Goal: Task Accomplishment & Management: Use online tool/utility

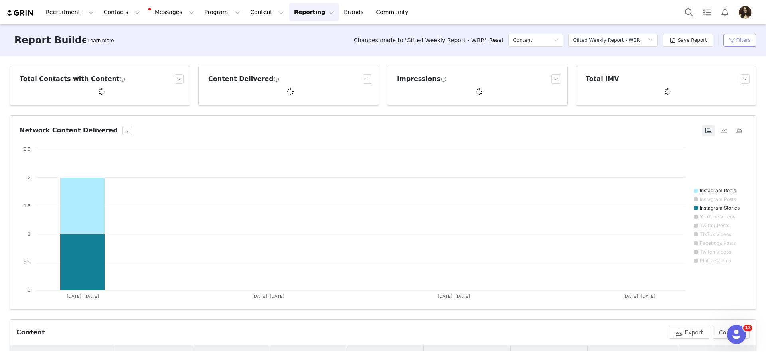
click at [744, 40] on button "Filters" at bounding box center [739, 40] width 33 height 13
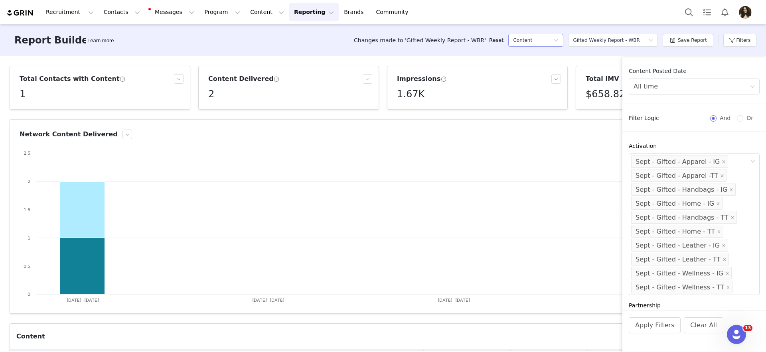
click at [558, 44] on div "Content" at bounding box center [535, 40] width 55 height 13
click at [553, 40] on div "Content" at bounding box center [533, 40] width 40 height 12
click at [594, 40] on div "Gifted Weekly Report - WBR" at bounding box center [606, 40] width 67 height 12
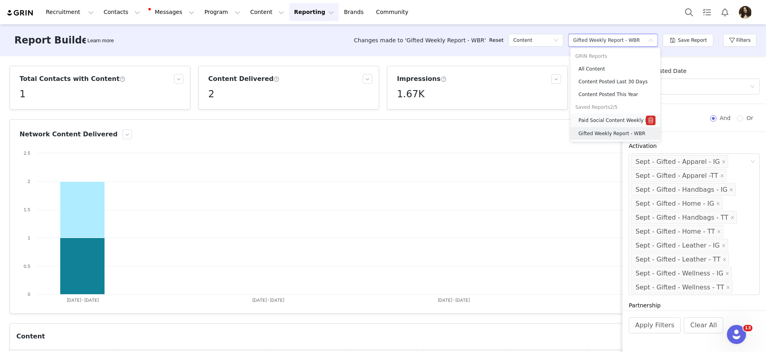
click at [594, 122] on h5 "Paid Social Content Weekly Report" at bounding box center [611, 120] width 67 height 9
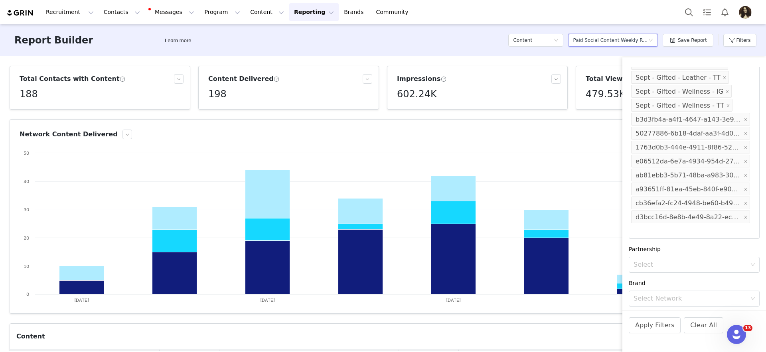
scroll to position [199, 0]
click at [654, 324] on button "Apply Filters" at bounding box center [654, 325] width 52 height 16
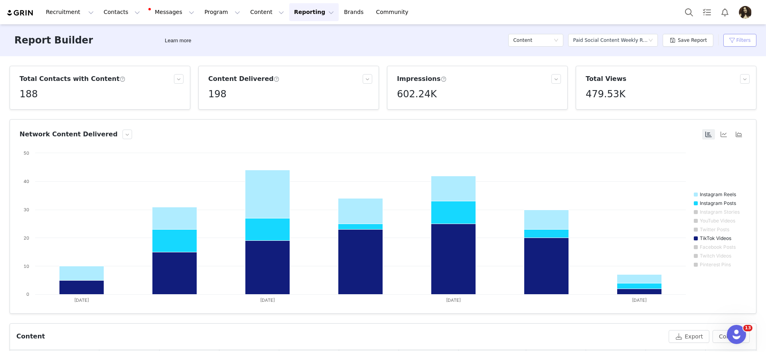
click at [735, 46] on button "Filters" at bounding box center [739, 40] width 33 height 13
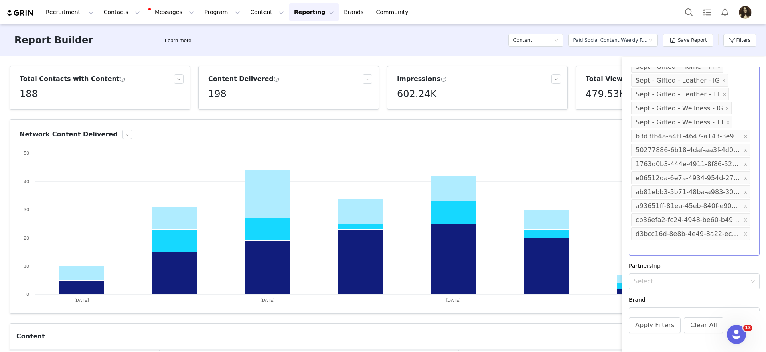
scroll to position [180, 0]
click at [745, 237] on icon "icon: close" at bounding box center [745, 237] width 3 height 3
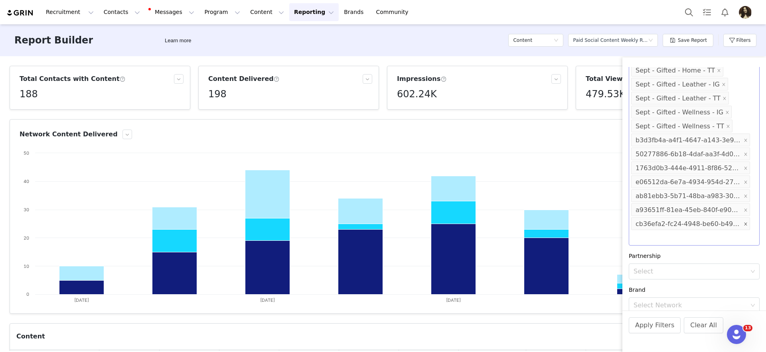
click at [746, 227] on span at bounding box center [745, 224] width 4 height 11
click at [746, 209] on icon "icon: close" at bounding box center [745, 210] width 3 height 3
click at [746, 195] on icon "icon: close" at bounding box center [745, 196] width 4 height 4
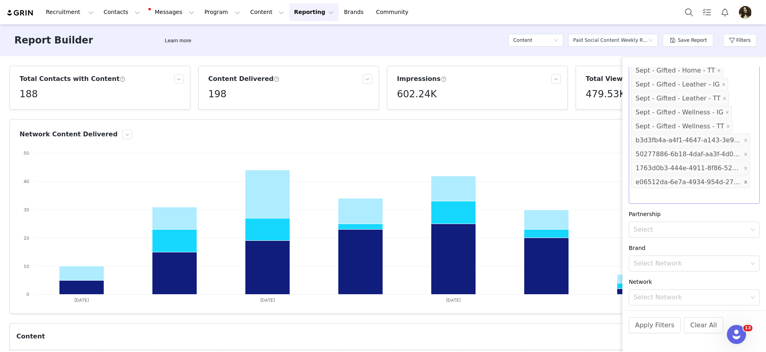
click at [746, 183] on icon "icon: close" at bounding box center [745, 182] width 4 height 4
click at [747, 167] on icon "icon: close" at bounding box center [745, 168] width 4 height 4
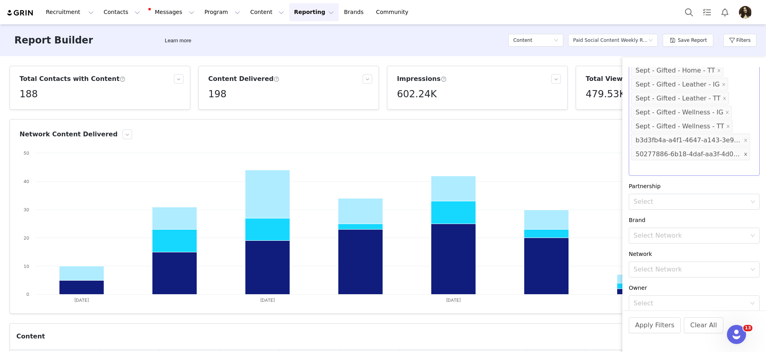
click at [745, 155] on icon "icon: close" at bounding box center [745, 154] width 4 height 4
click at [746, 143] on span at bounding box center [745, 140] width 4 height 11
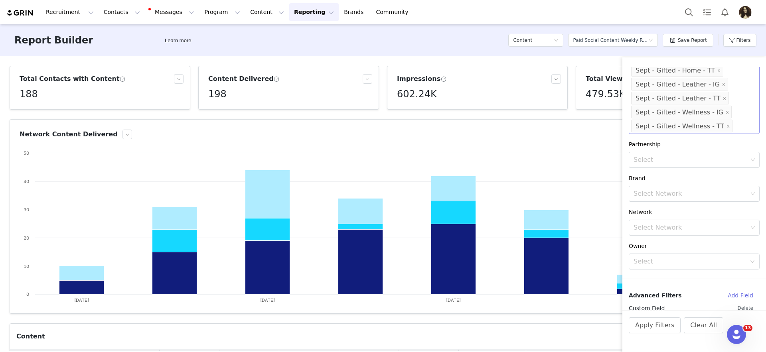
click at [709, 148] on div "Partnership" at bounding box center [693, 144] width 131 height 8
click at [738, 128] on div "Select Sept - Gifted - Apparel - IG Sept - Gifted - Apparel -TT Sept - Gifted -…" at bounding box center [693, 63] width 131 height 142
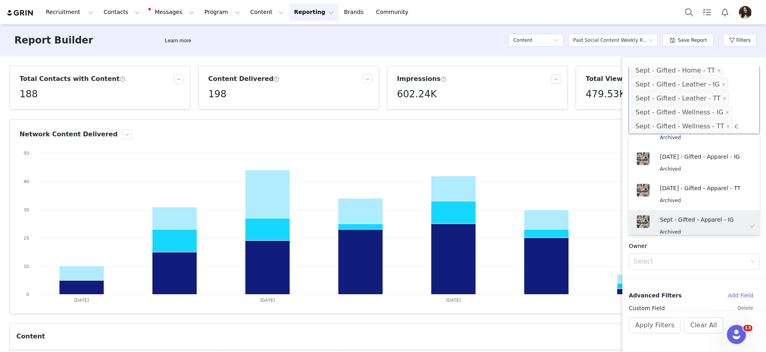
scroll to position [2, 0]
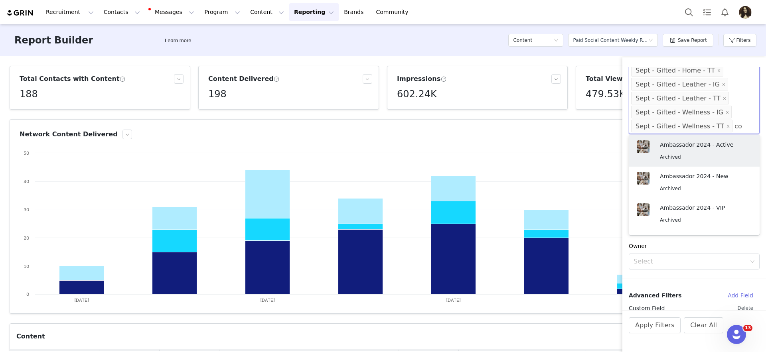
type input "c"
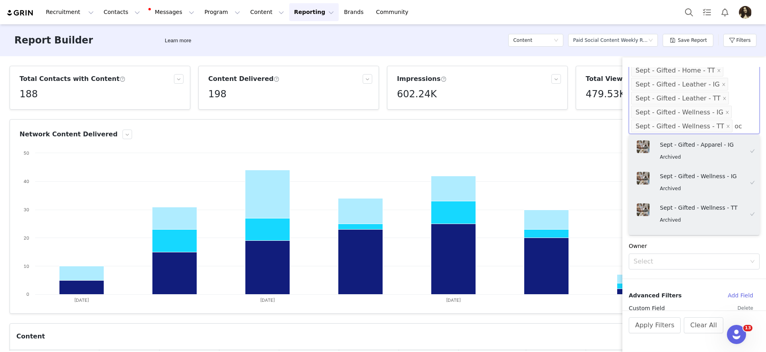
type input "oct"
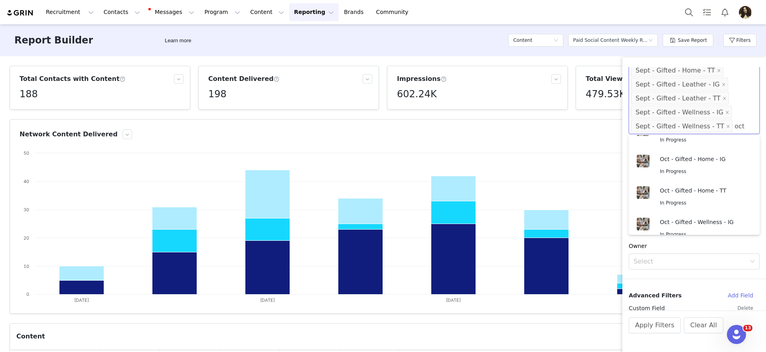
scroll to position [0, 0]
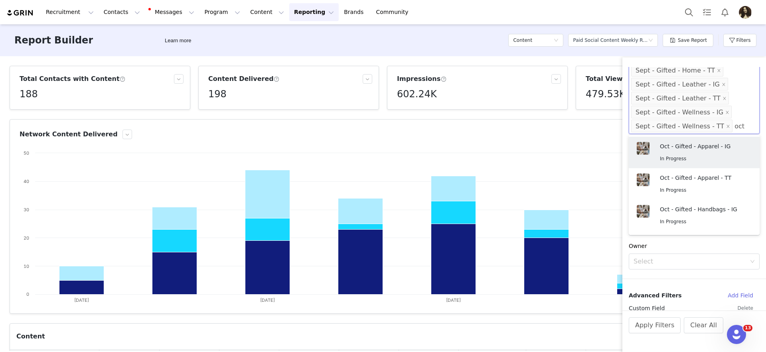
click at [694, 152] on div "Oct - Gifted - Apparel - IG In Progress" at bounding box center [702, 152] width 84 height 21
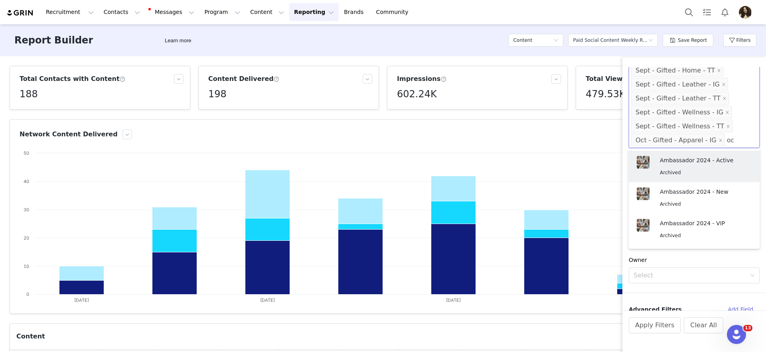
type input "oct"
click at [692, 189] on p "Oct - Gifted - Apparel - TT" at bounding box center [702, 191] width 84 height 9
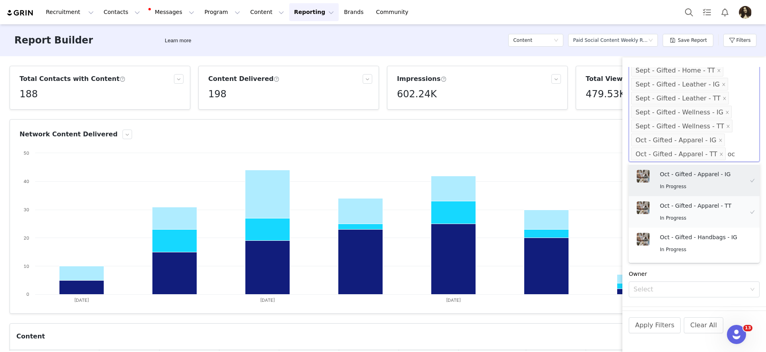
type input "oct"
click at [693, 238] on p "Oct - Gifted - Handbags - IG" at bounding box center [702, 237] width 84 height 9
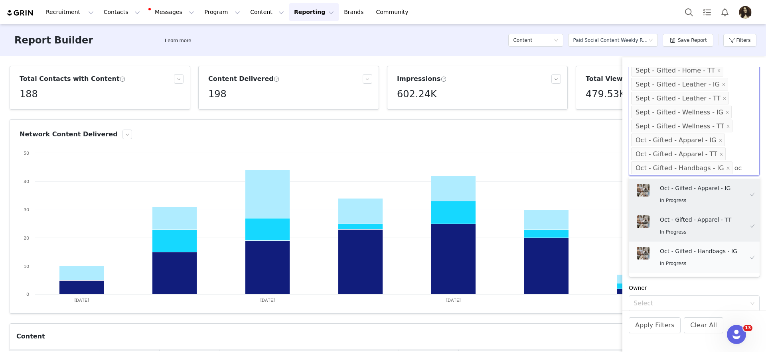
type input "oct"
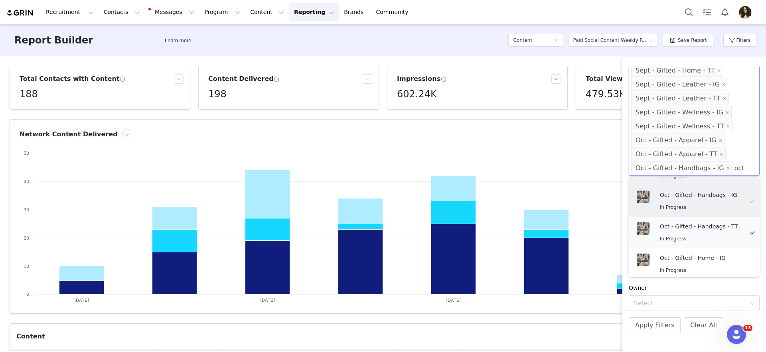
click at [717, 227] on p "Oct - Gifted - Handbags - TT" at bounding box center [702, 226] width 84 height 9
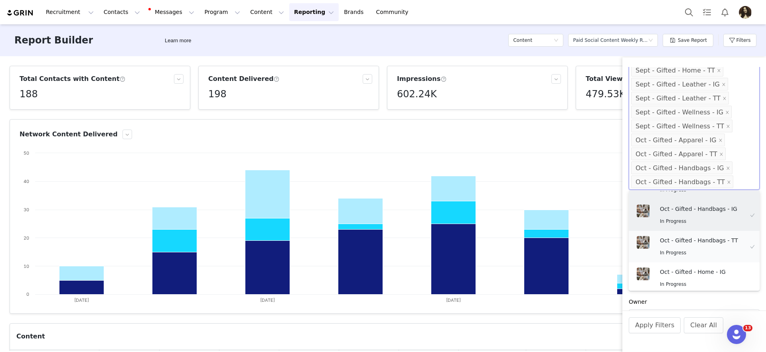
scroll to position [2, 0]
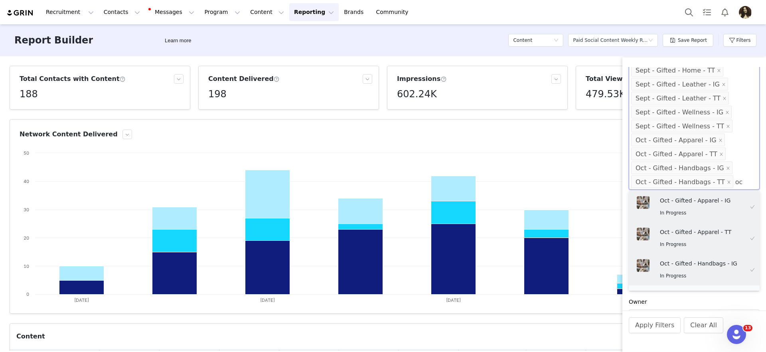
type input "oct"
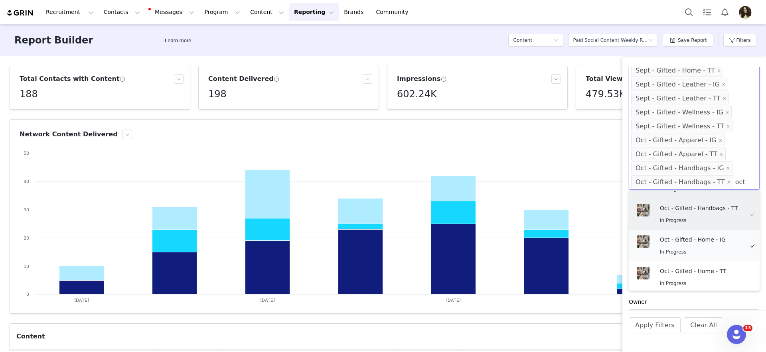
click at [701, 239] on p "Oct - Gifted - Home - IG" at bounding box center [702, 239] width 84 height 9
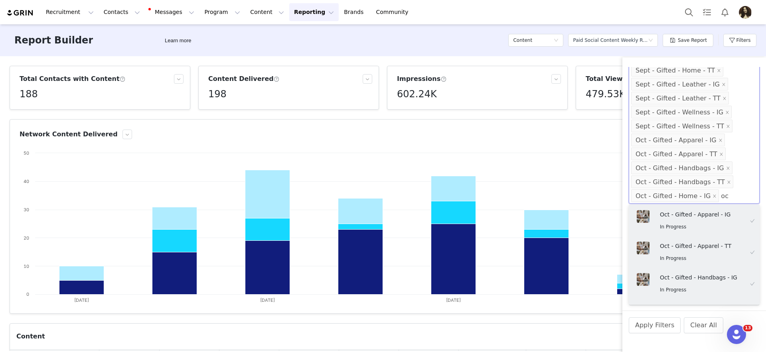
type input "oct"
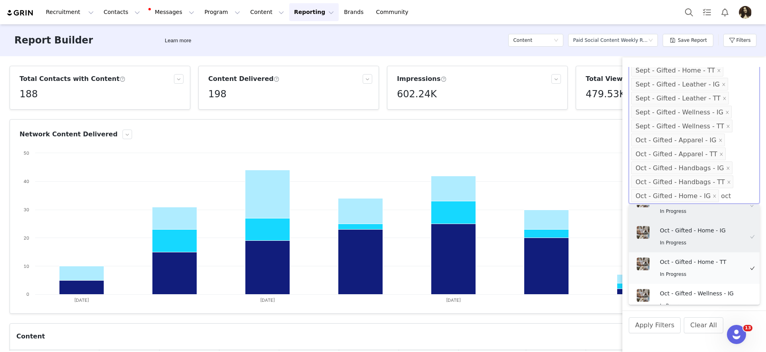
click at [693, 263] on p "Oct - Gifted - Home - TT" at bounding box center [702, 262] width 84 height 9
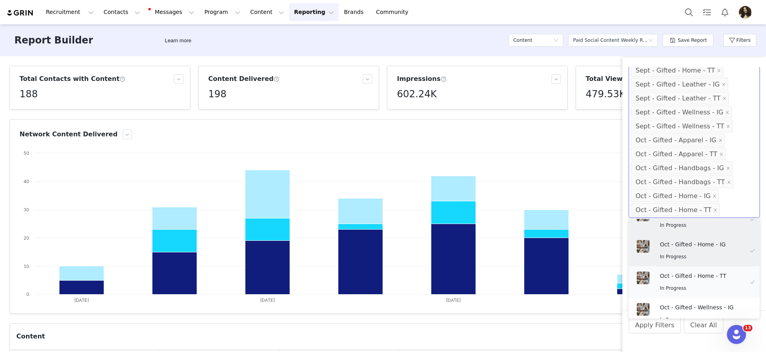
scroll to position [2, 0]
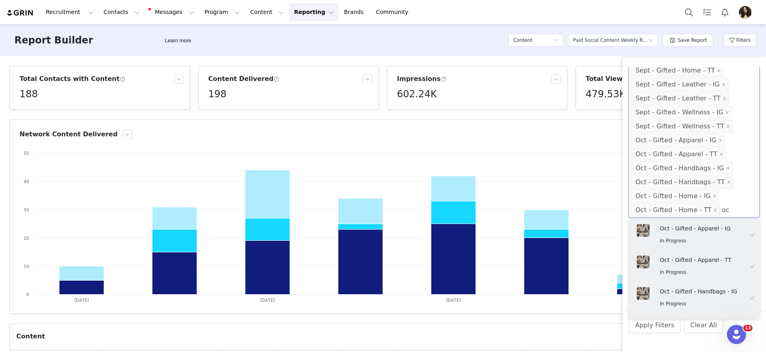
type input "oct"
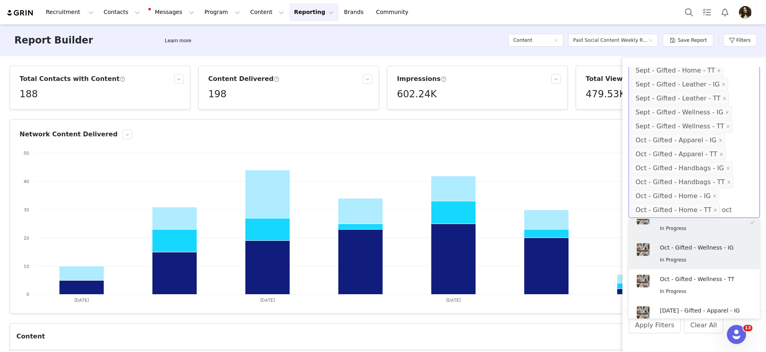
click at [691, 249] on p "Oct - Gifted - Wellness - IG" at bounding box center [702, 247] width 84 height 9
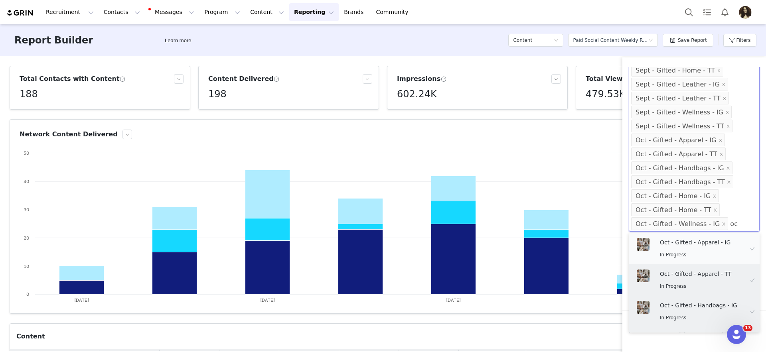
type input "oct"
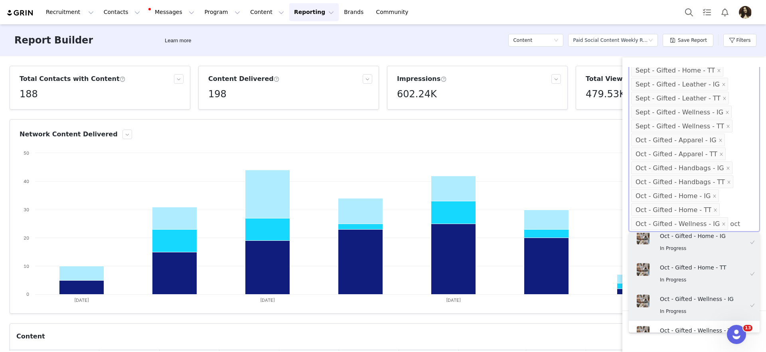
scroll to position [181, 0]
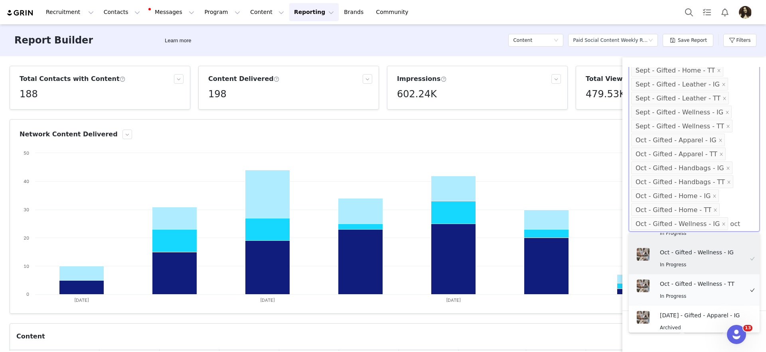
click at [687, 288] on div "Oct - Gifted - Wellness - TT In Progress" at bounding box center [702, 290] width 84 height 21
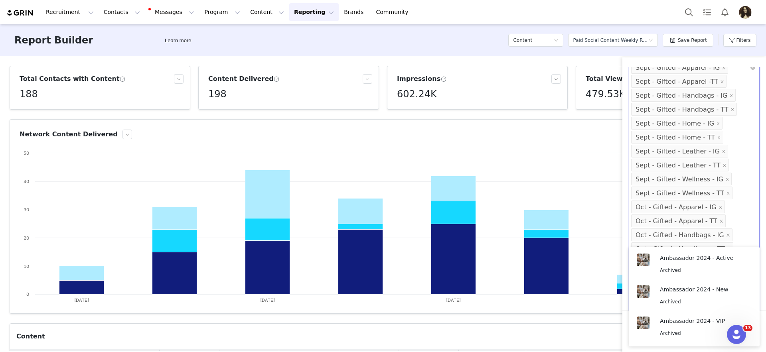
scroll to position [274, 0]
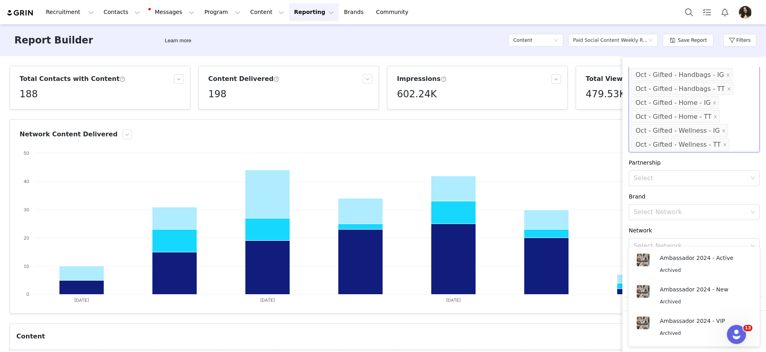
click at [679, 202] on div "Brand Select Network" at bounding box center [694, 207] width 144 height 28
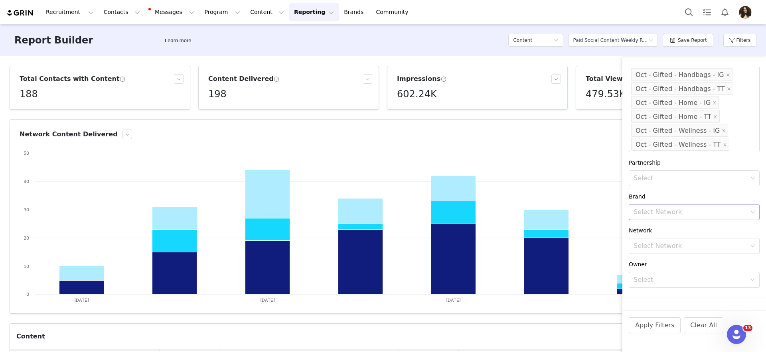
click at [682, 209] on div "Select Network" at bounding box center [690, 212] width 114 height 8
click at [683, 208] on div "Select Network" at bounding box center [690, 212] width 114 height 8
click at [664, 322] on button "Apply Filters" at bounding box center [654, 325] width 52 height 16
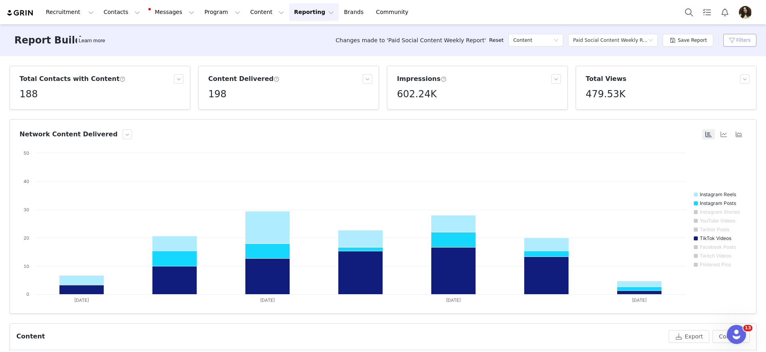
click at [733, 40] on button "Filters" at bounding box center [739, 40] width 33 height 13
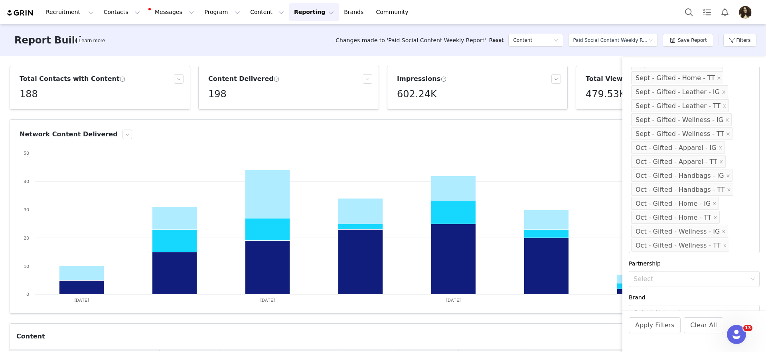
scroll to position [0, 0]
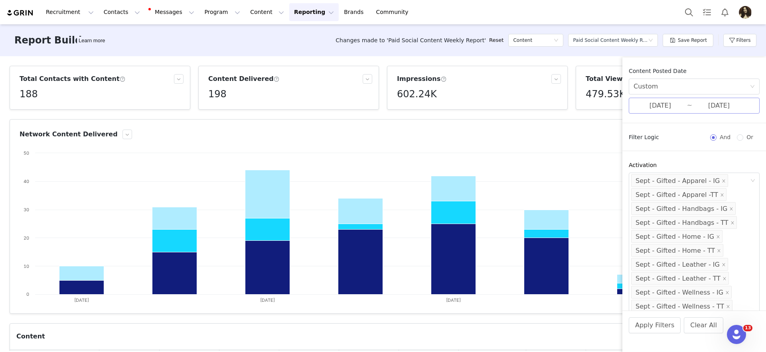
click at [661, 107] on input "[DATE]" at bounding box center [659, 105] width 53 height 10
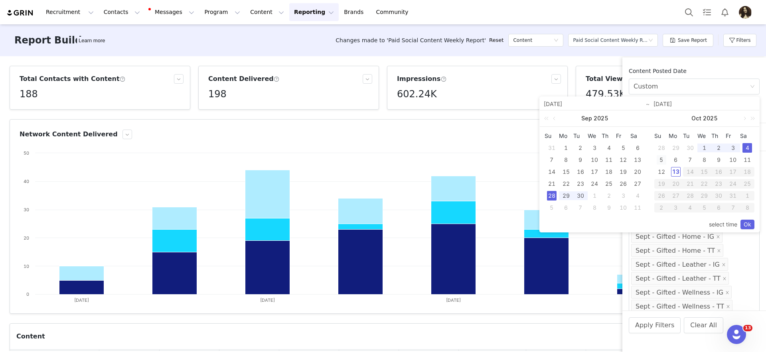
click at [661, 158] on div "5" at bounding box center [661, 160] width 10 height 10
click at [749, 158] on div "11" at bounding box center [747, 160] width 10 height 10
type input "[DATE]"
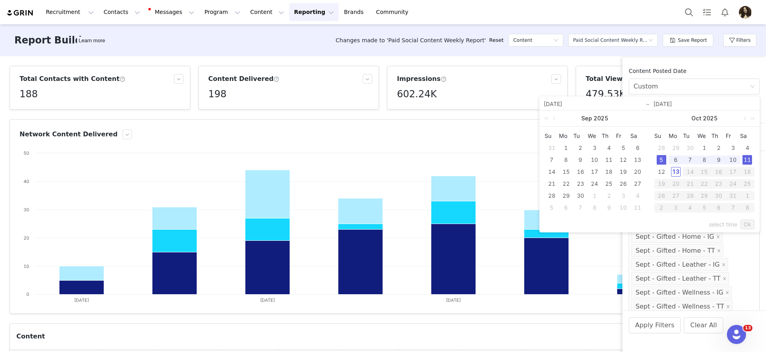
type input "[DATE]"
click at [745, 221] on link "Ok" at bounding box center [747, 225] width 14 height 10
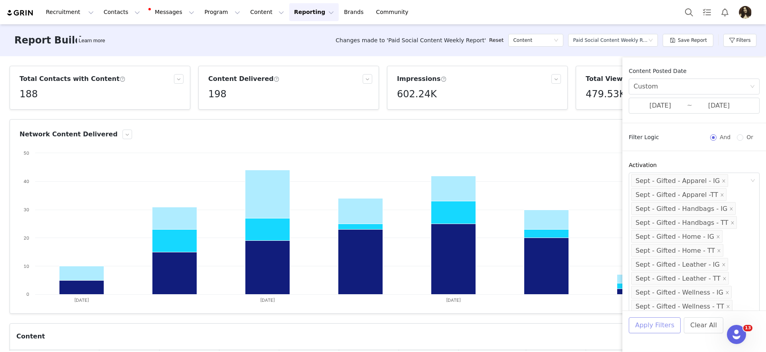
click at [658, 324] on button "Apply Filters" at bounding box center [654, 325] width 52 height 16
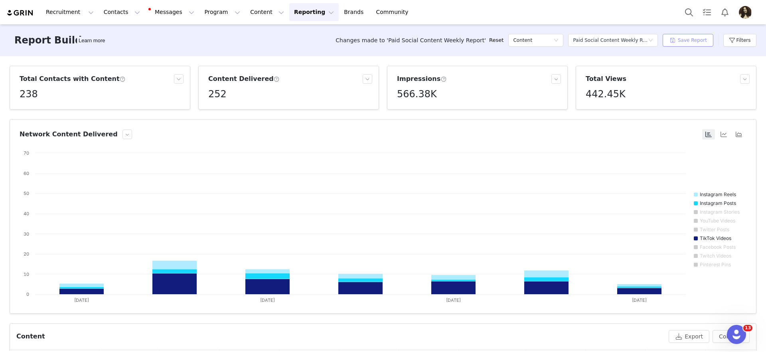
click at [683, 39] on button "Save Report" at bounding box center [687, 40] width 51 height 13
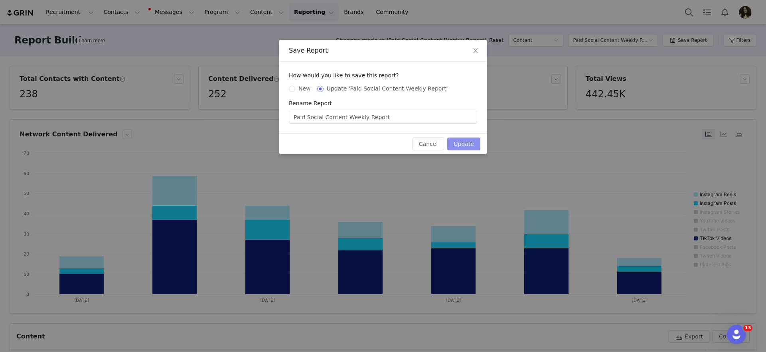
click at [451, 140] on button "Update" at bounding box center [463, 144] width 33 height 13
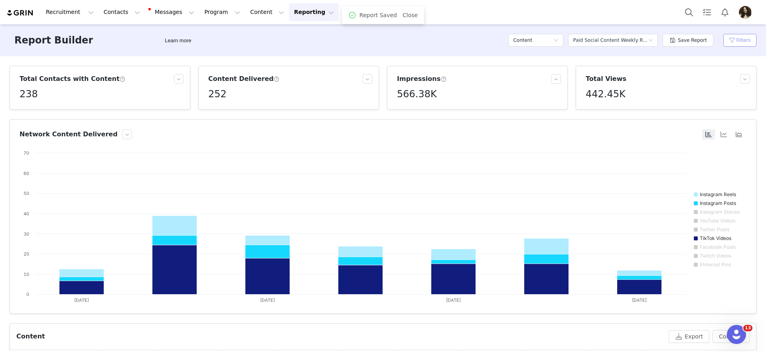
click at [731, 40] on button "Filters" at bounding box center [739, 40] width 33 height 13
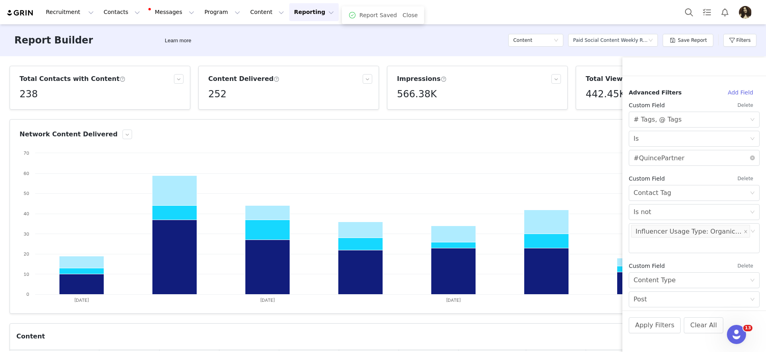
scroll to position [498, 0]
click at [650, 335] on div "Apply Filters Clear All" at bounding box center [694, 336] width 144 height 51
click at [650, 322] on button "Apply Filters" at bounding box center [654, 325] width 52 height 16
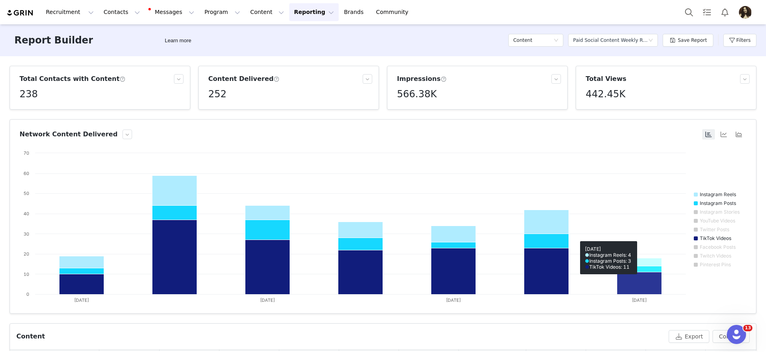
scroll to position [214, 0]
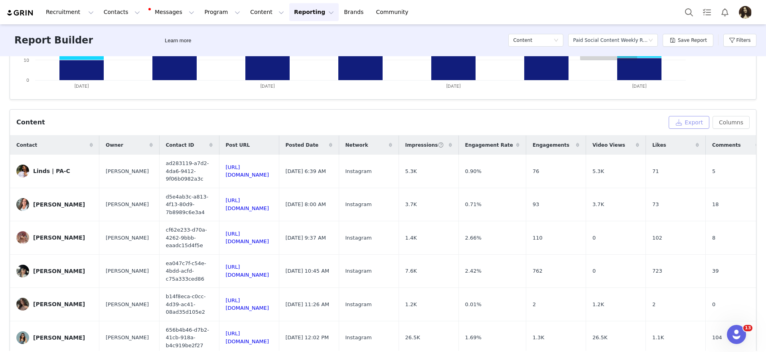
click at [685, 124] on button "Export" at bounding box center [688, 122] width 41 height 13
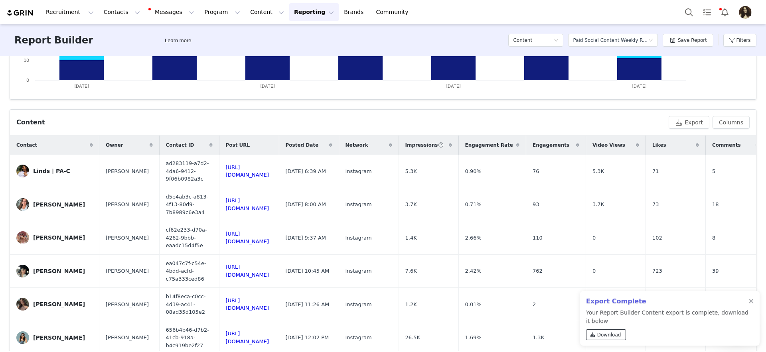
click at [608, 333] on span "Download" at bounding box center [609, 334] width 24 height 7
